Goal: Task Accomplishment & Management: Use online tool/utility

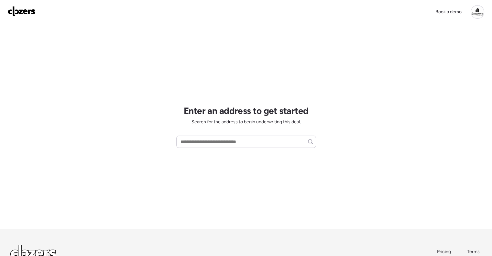
click at [226, 93] on div "Enter an address to get started Search for the address to begin underwriting th…" at bounding box center [246, 126] width 140 height 205
click at [145, 125] on div "Book a demo Enter an address to get started Search for the address to begin und…" at bounding box center [246, 154] width 492 height 308
click at [144, 125] on div "Book a demo Enter an address to get started Search for the address to begin und…" at bounding box center [246, 154] width 492 height 308
click at [101, 171] on div "Book a demo Enter an address to get started Search for the address to begin und…" at bounding box center [246, 154] width 492 height 308
click at [474, 9] on div at bounding box center [477, 12] width 14 height 14
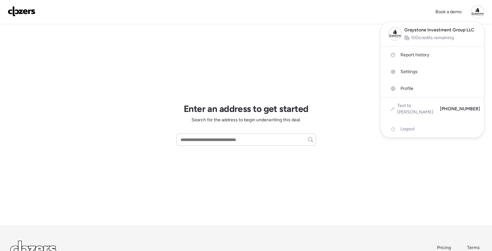
click at [474, 9] on div at bounding box center [477, 12] width 14 height 14
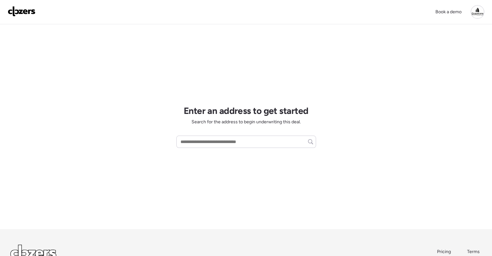
click at [341, 54] on div "Book a demo Enter an address to get started Search for the address to begin und…" at bounding box center [246, 154] width 492 height 308
click at [310, 47] on div "Enter an address to get started Search for the address to begin underwriting th…" at bounding box center [246, 126] width 140 height 205
click at [373, 85] on div "Book a demo Enter an address to get started Search for the address to begin und…" at bounding box center [246, 154] width 492 height 308
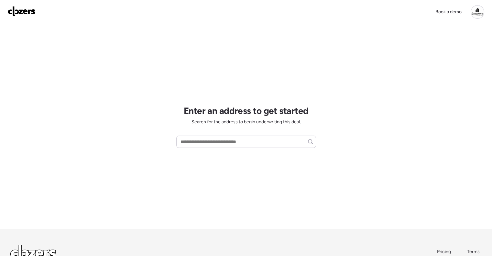
click at [334, 55] on div "Book a demo Enter an address to get started Search for the address to begin und…" at bounding box center [246, 154] width 492 height 308
drag, startPoint x: 334, startPoint y: 54, endPoint x: 254, endPoint y: 61, distance: 80.1
click at [254, 61] on div "Enter an address to get started Search for the address to begin underwriting th…" at bounding box center [246, 126] width 140 height 205
click at [340, 56] on div "Book a demo Enter an address to get started Search for the address to begin und…" at bounding box center [246, 154] width 492 height 308
click at [403, 71] on div "Book a demo Enter an address to get started Search for the address to begin und…" at bounding box center [246, 154] width 492 height 308
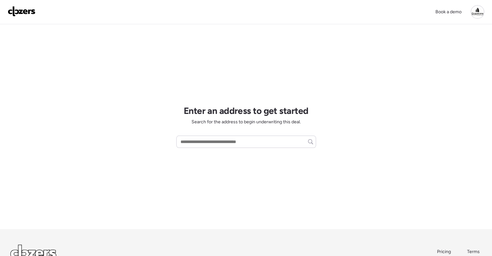
click at [356, 89] on div "Book a demo Enter an address to get started Search for the address to begin und…" at bounding box center [246, 154] width 492 height 308
